Goal: Check status: Check status

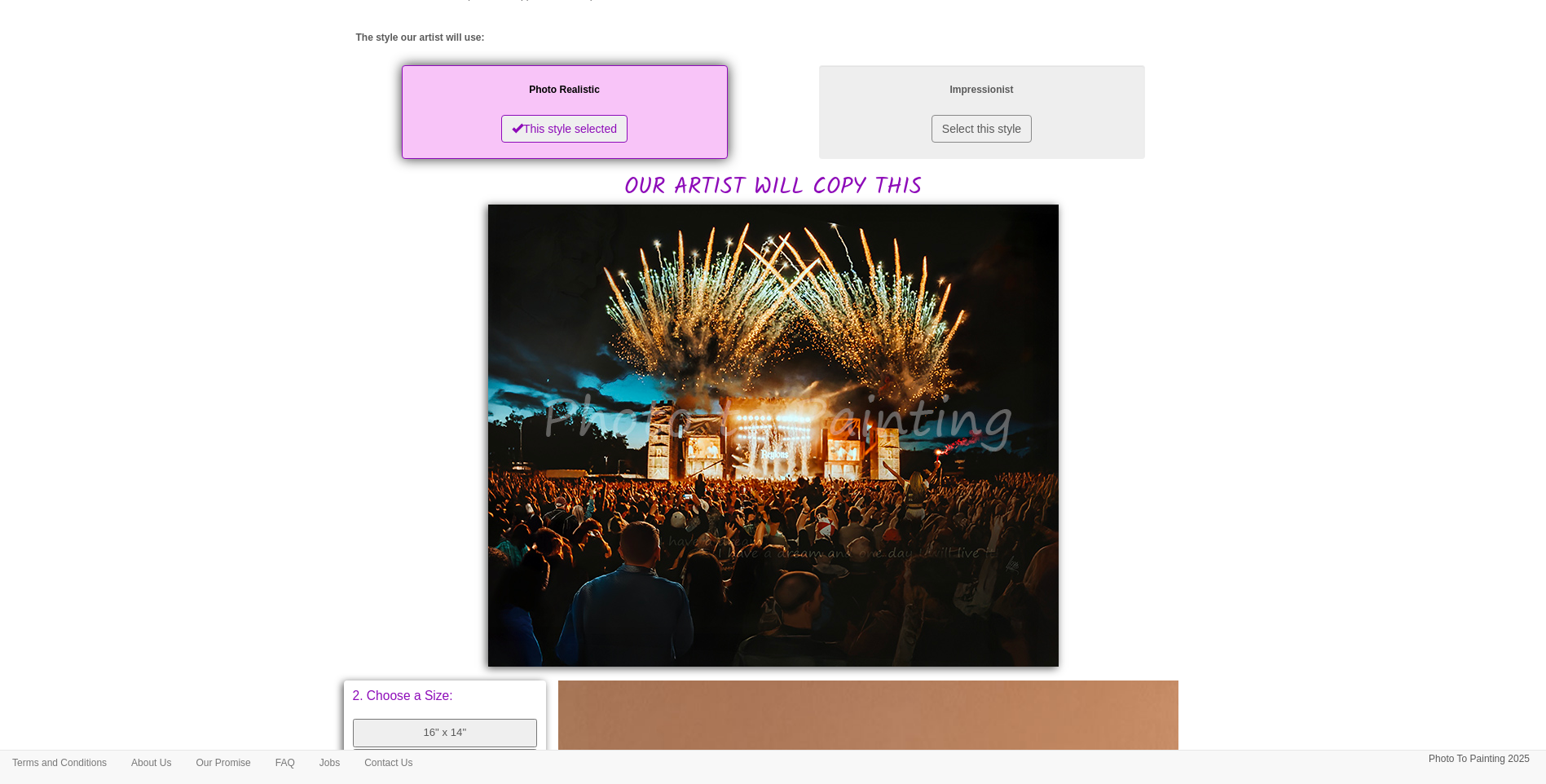
scroll to position [271, 0]
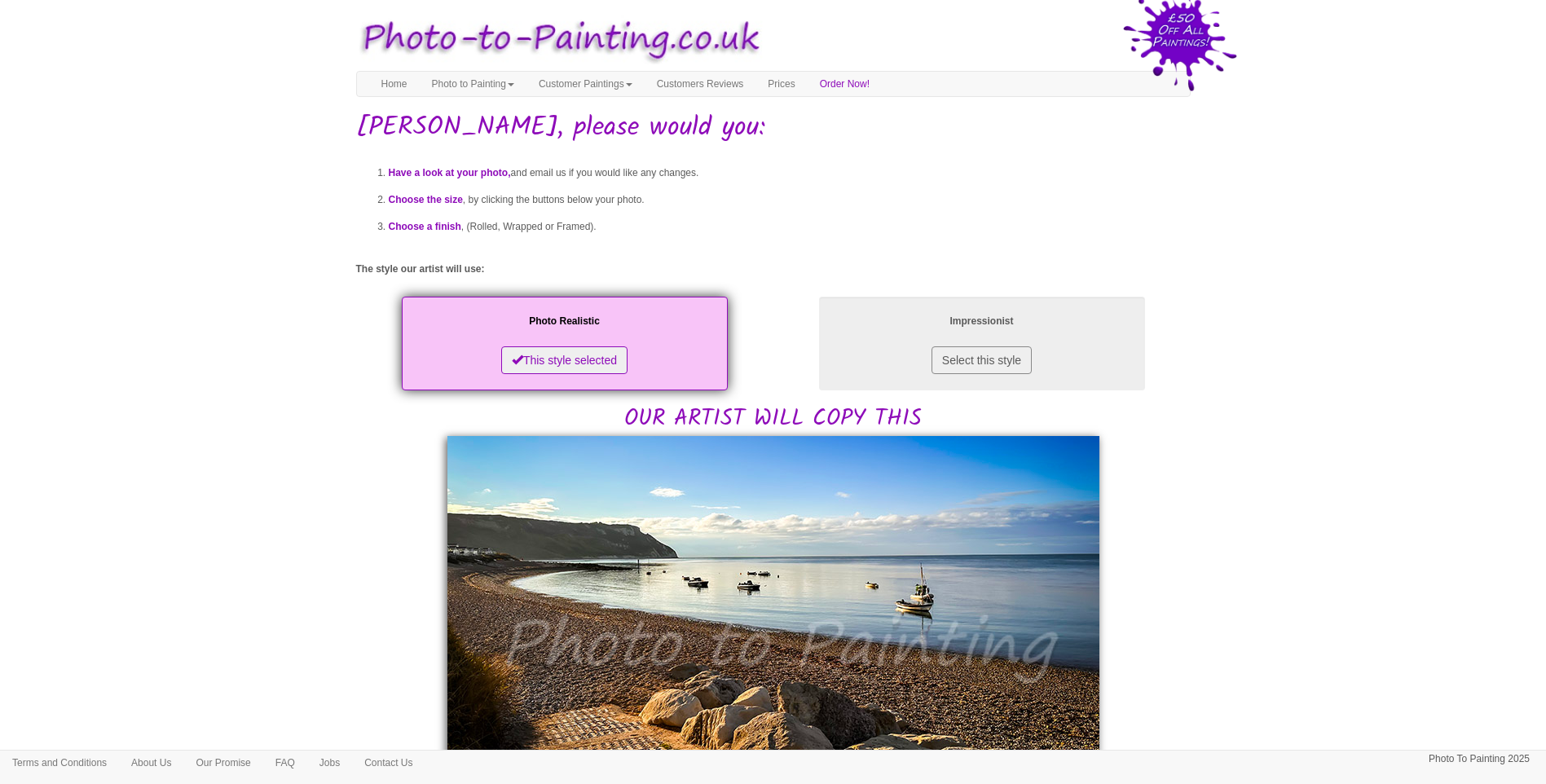
click at [279, 550] on body "Your painting - risk free Toggle navigation Menu Home Photo to Painting Photo t…" at bounding box center [773, 768] width 1546 height 1520
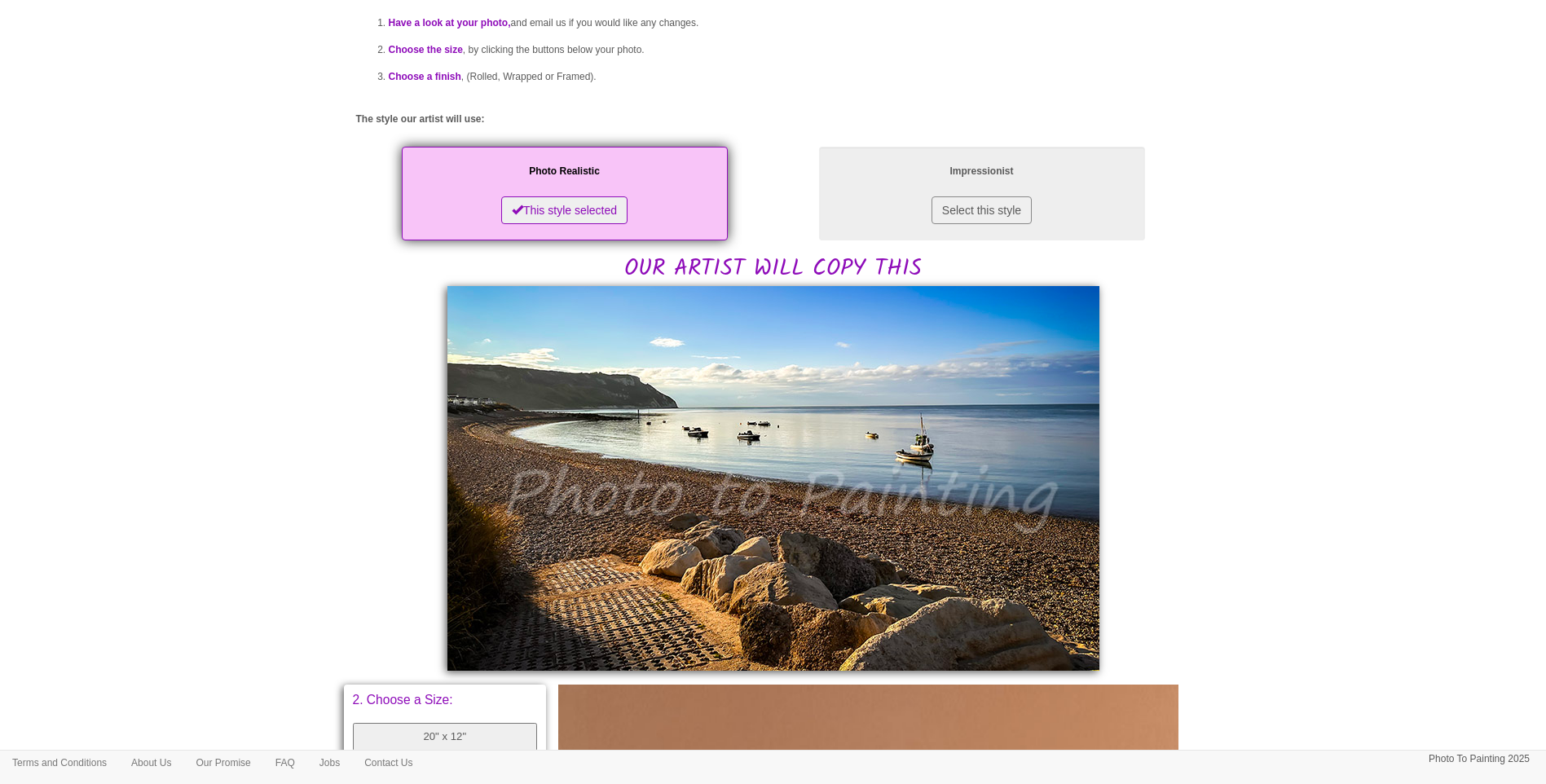
scroll to position [271, 0]
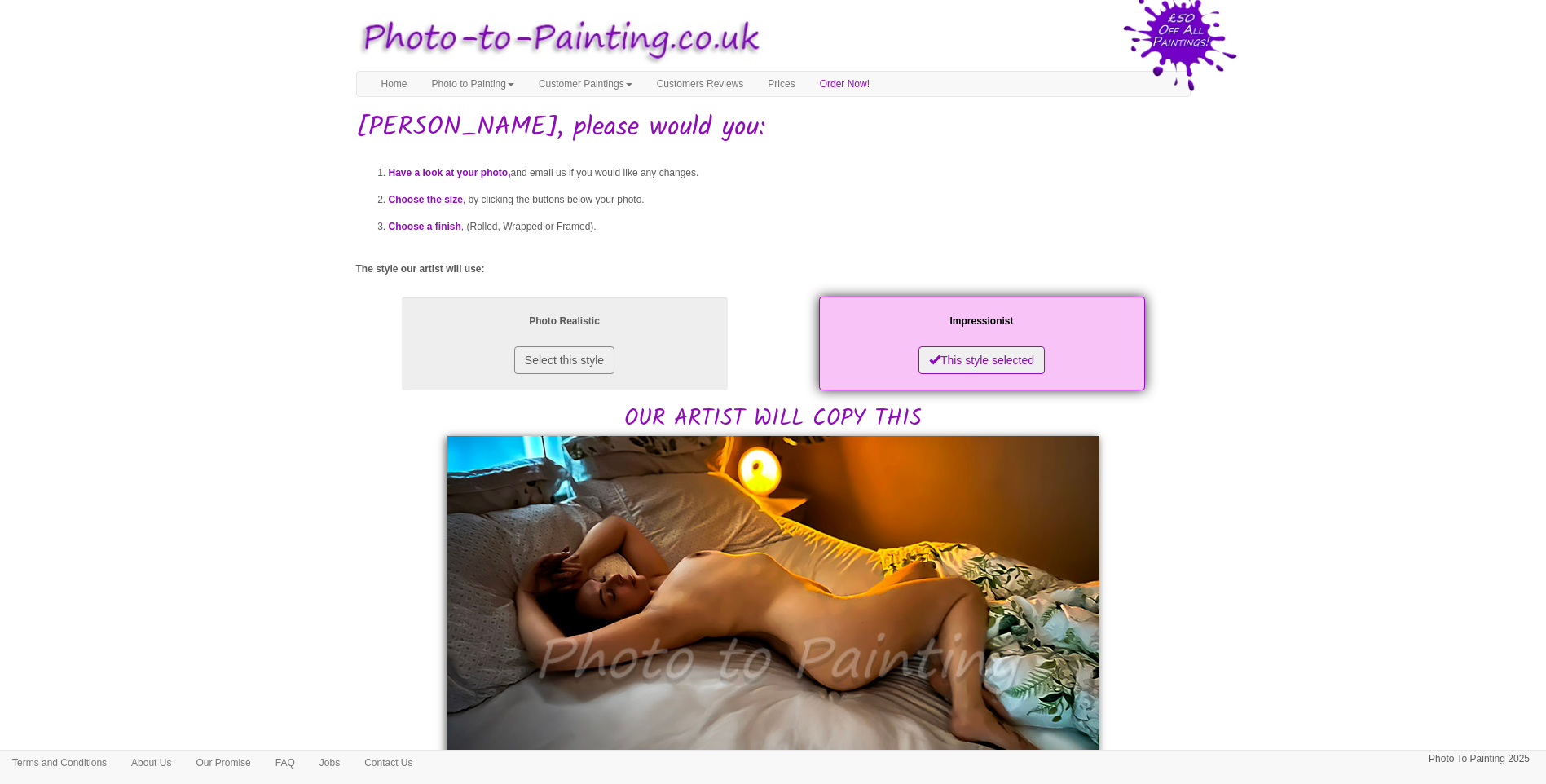
click at [1339, 517] on body "Your painting - risk free Toggle navigation Menu Home Photo to Painting Photo t…" at bounding box center [773, 755] width 1546 height 1494
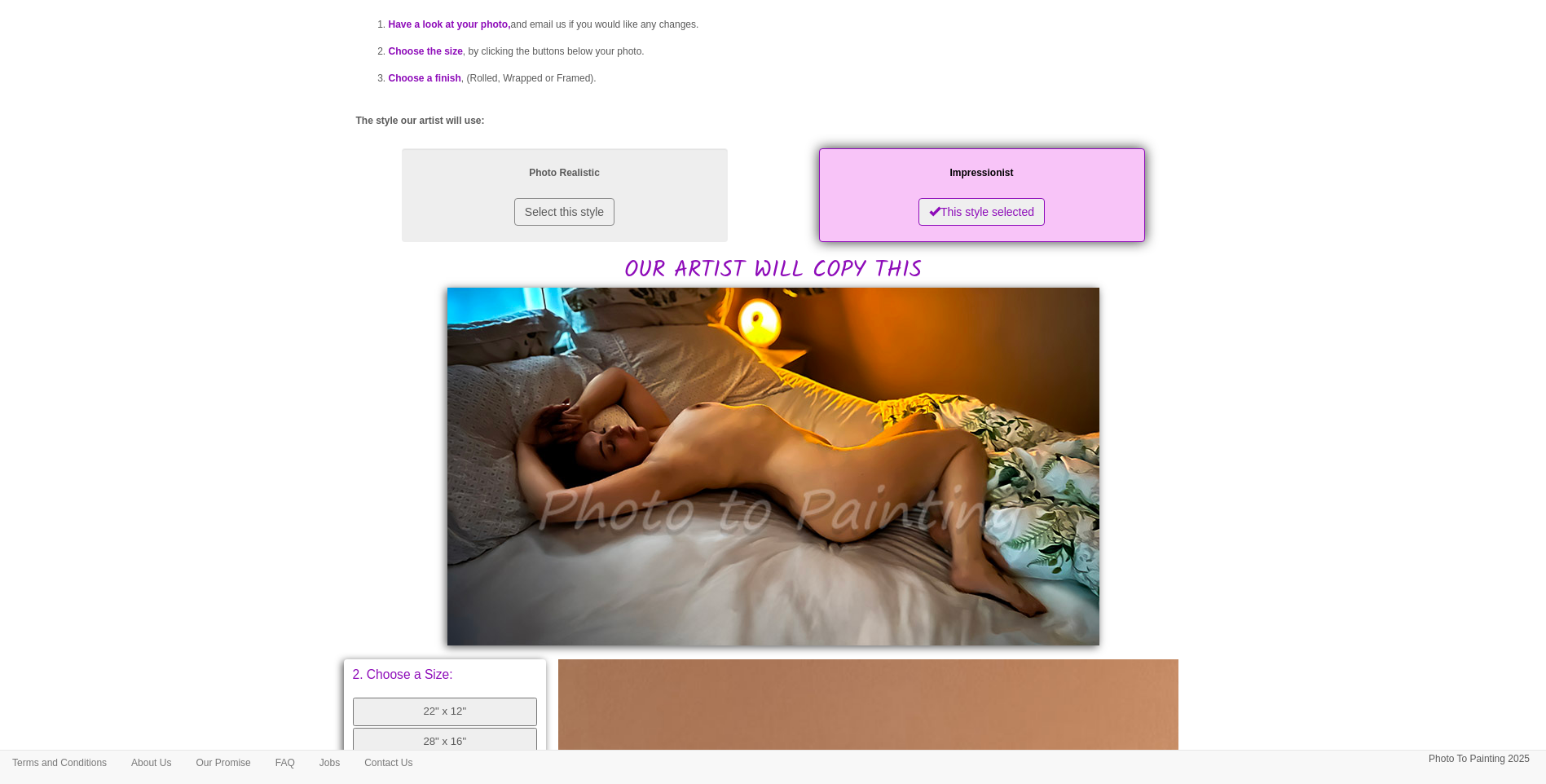
scroll to position [407, 0]
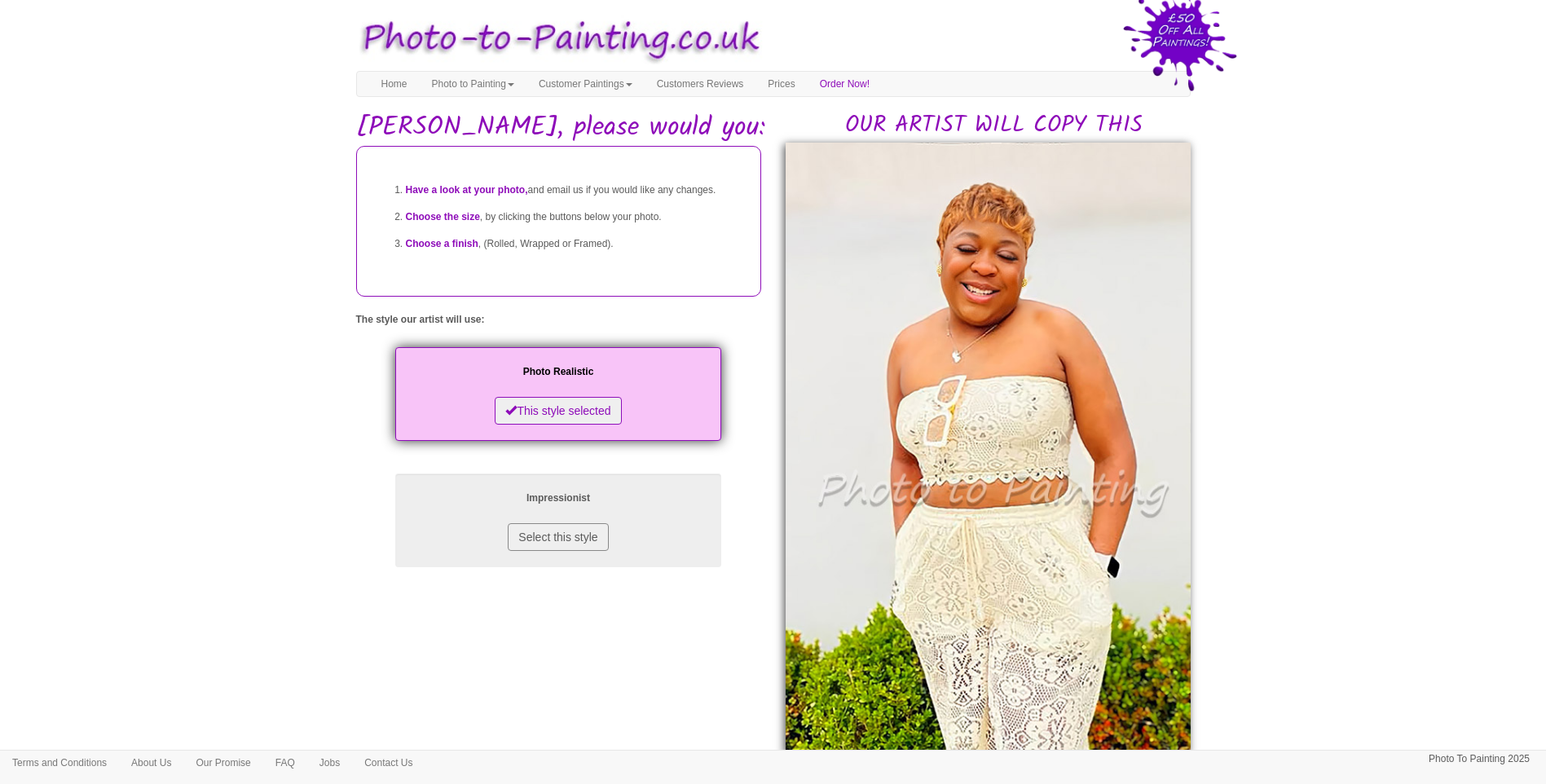
click at [1415, 607] on body "Your painting - risk free Toggle navigation Menu Home Photo to Painting Photo t…" at bounding box center [773, 734] width 1546 height 1452
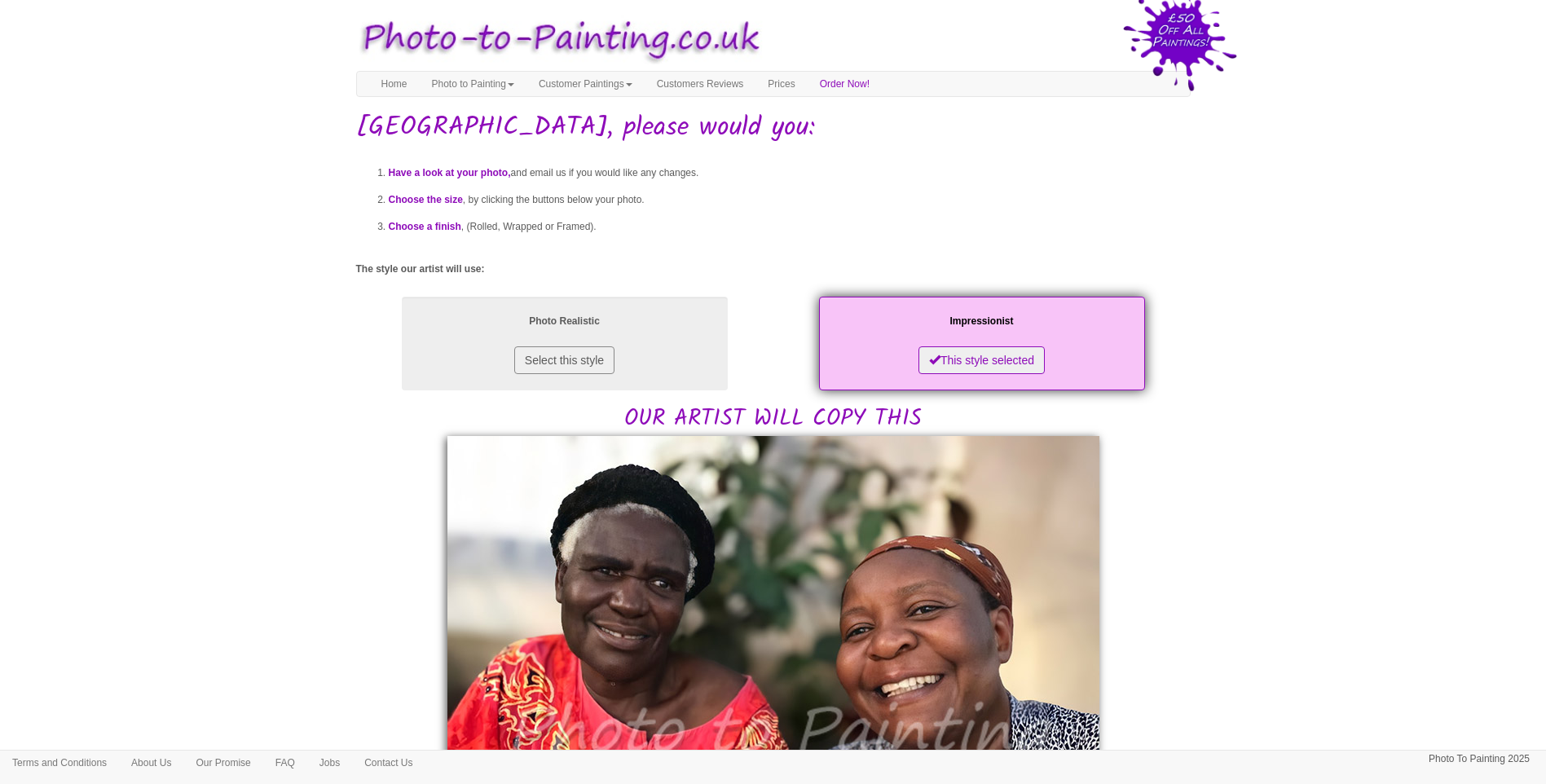
click at [1296, 687] on body "Your painting - risk free Toggle navigation Menu Home Photo to Painting Photo t…" at bounding box center [773, 786] width 1546 height 1555
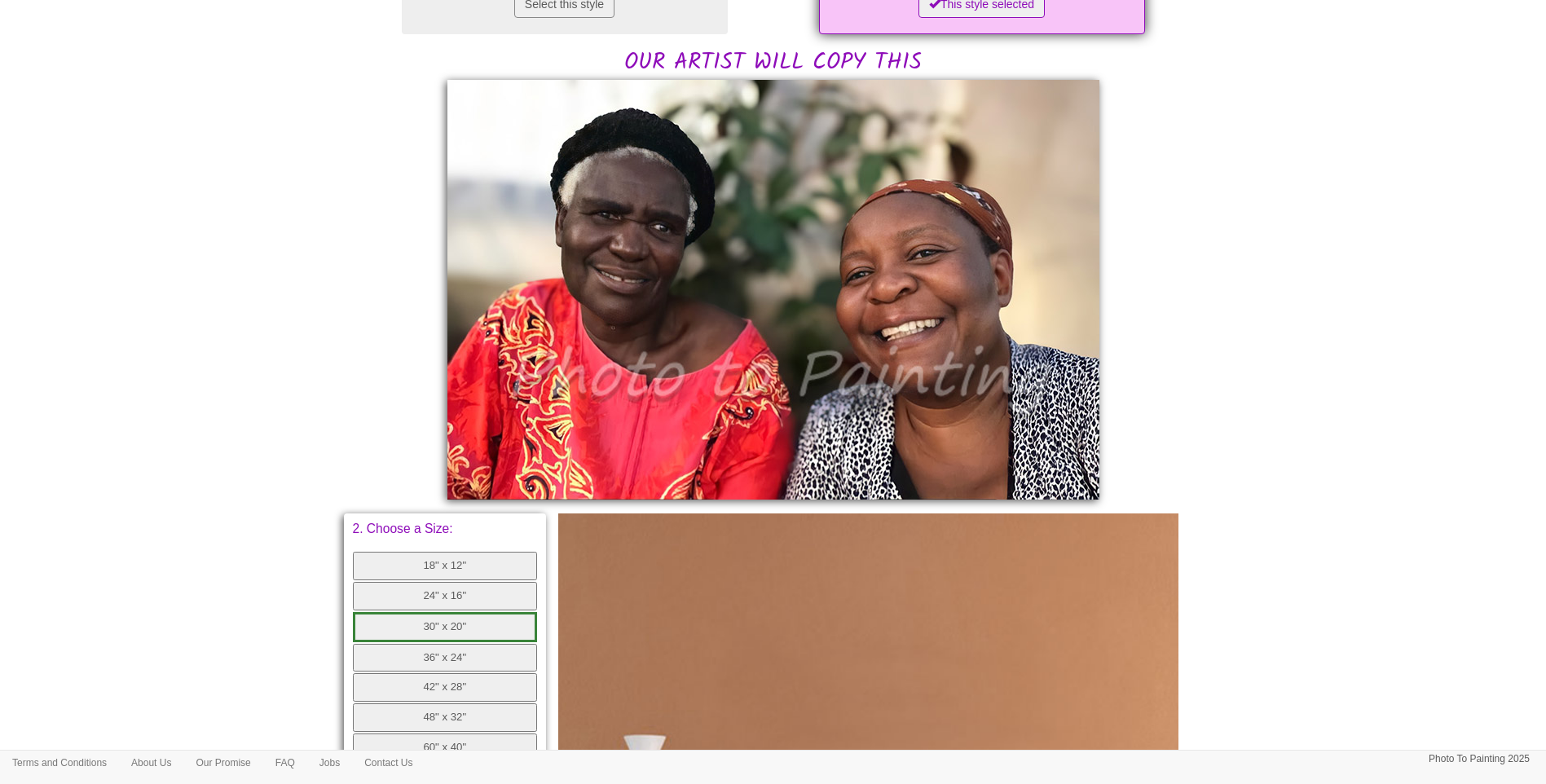
scroll to position [271, 0]
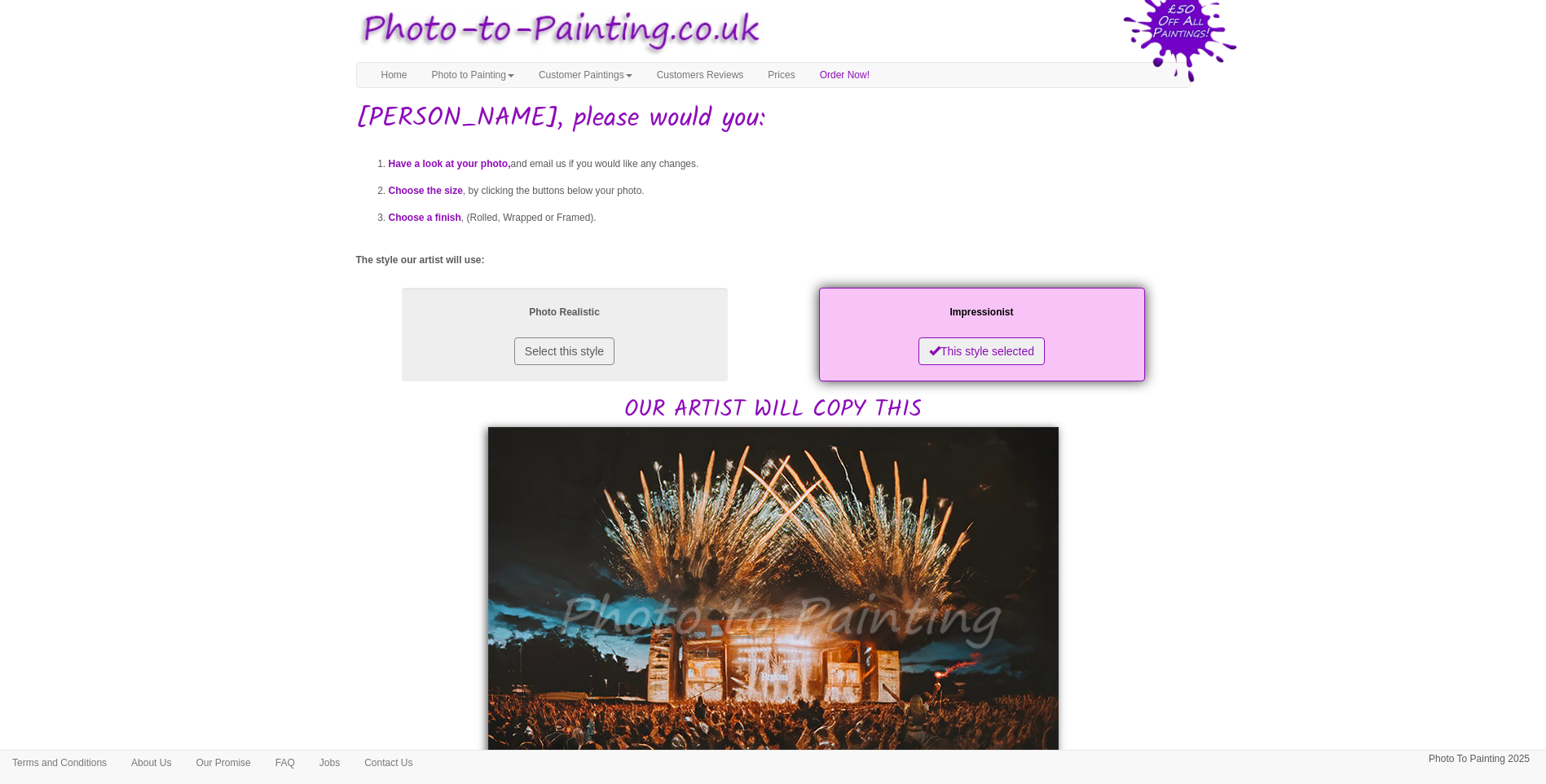
scroll to position [407, 0]
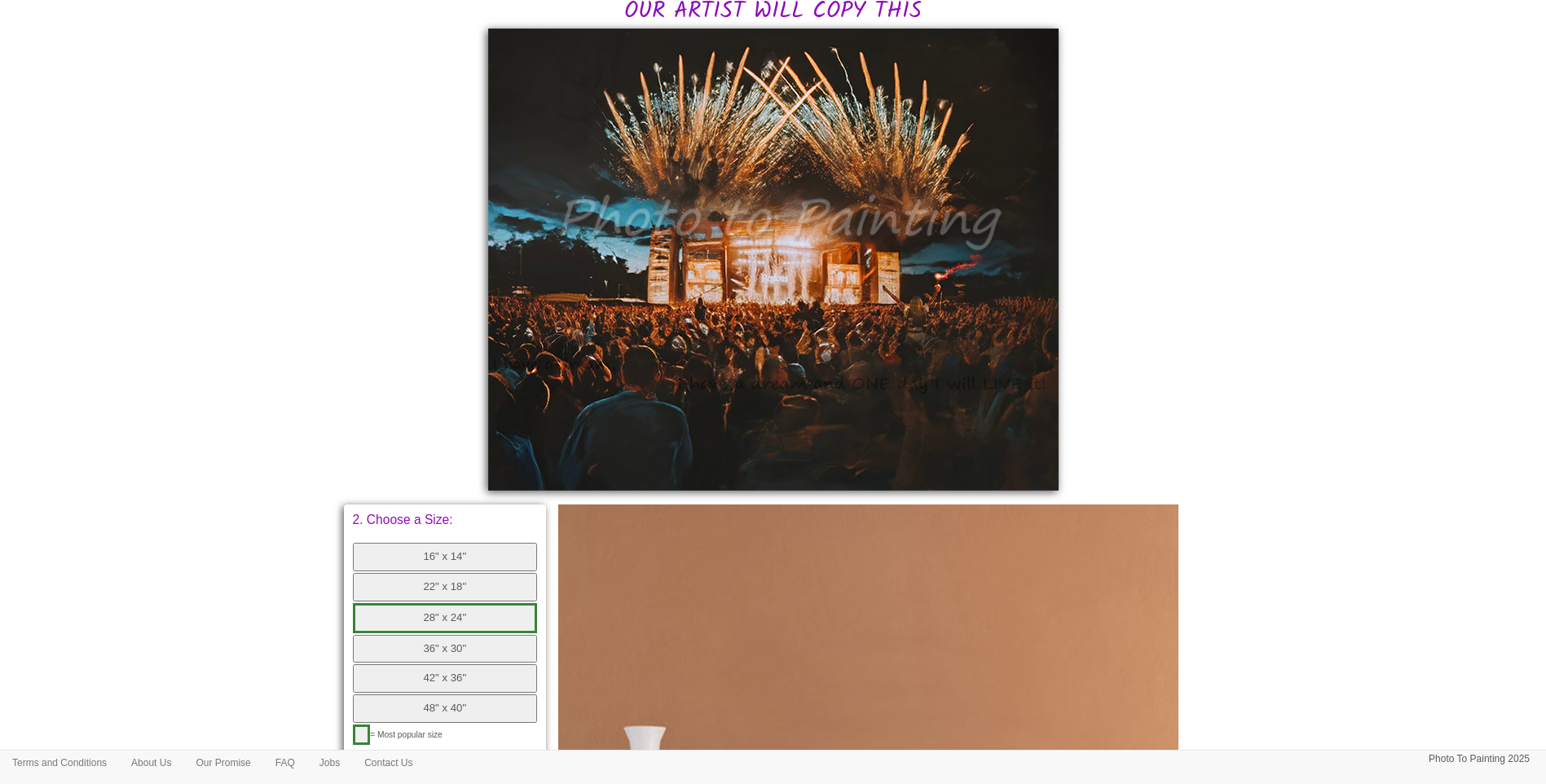
click at [1193, 430] on body "Your painting - risk free Toggle navigation Menu Home Photo to Painting Photo t…" at bounding box center [773, 399] width 1546 height 1598
